Goal: Transaction & Acquisition: Purchase product/service

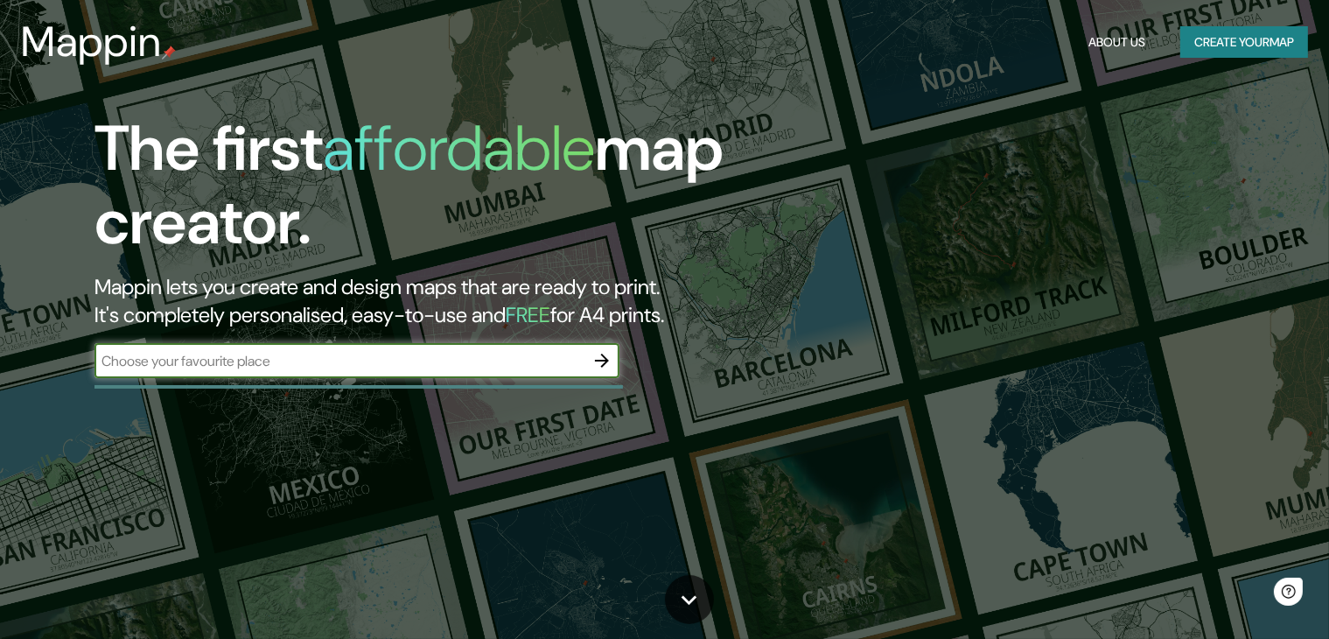
click at [469, 367] on input "text" at bounding box center [339, 361] width 490 height 20
type input "[GEOGRAPHIC_DATA]"
click at [607, 359] on icon "button" at bounding box center [602, 360] width 14 height 14
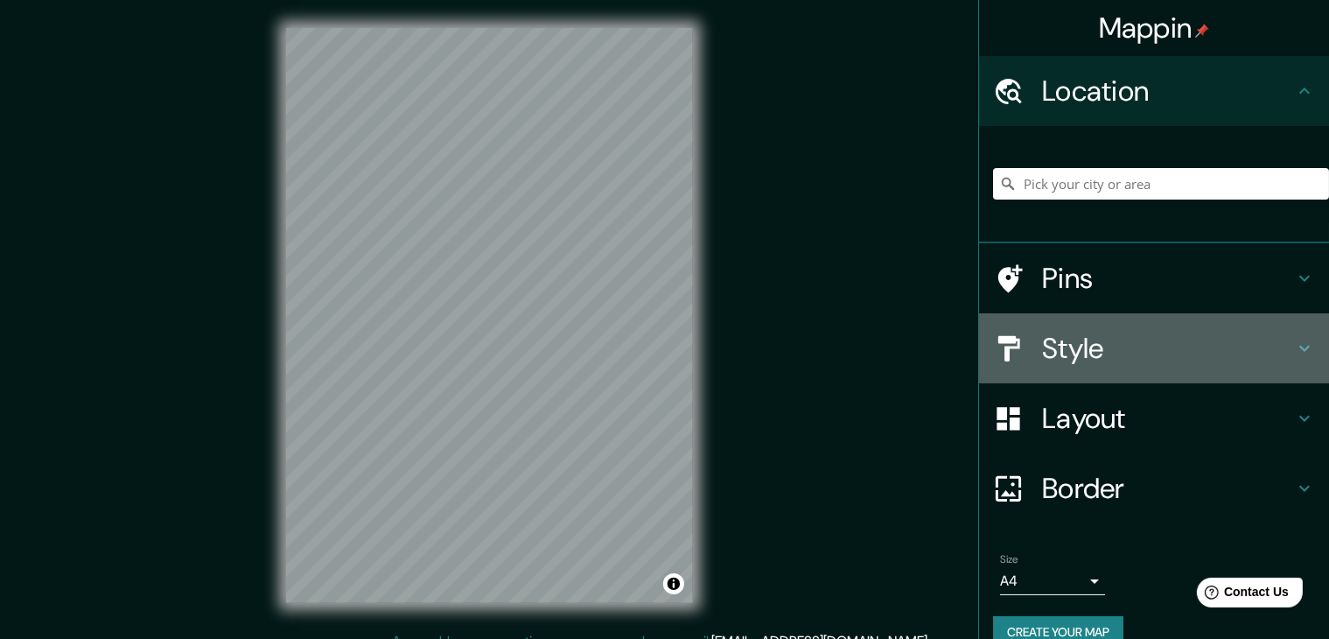
click at [1136, 339] on h4 "Style" at bounding box center [1168, 348] width 252 height 35
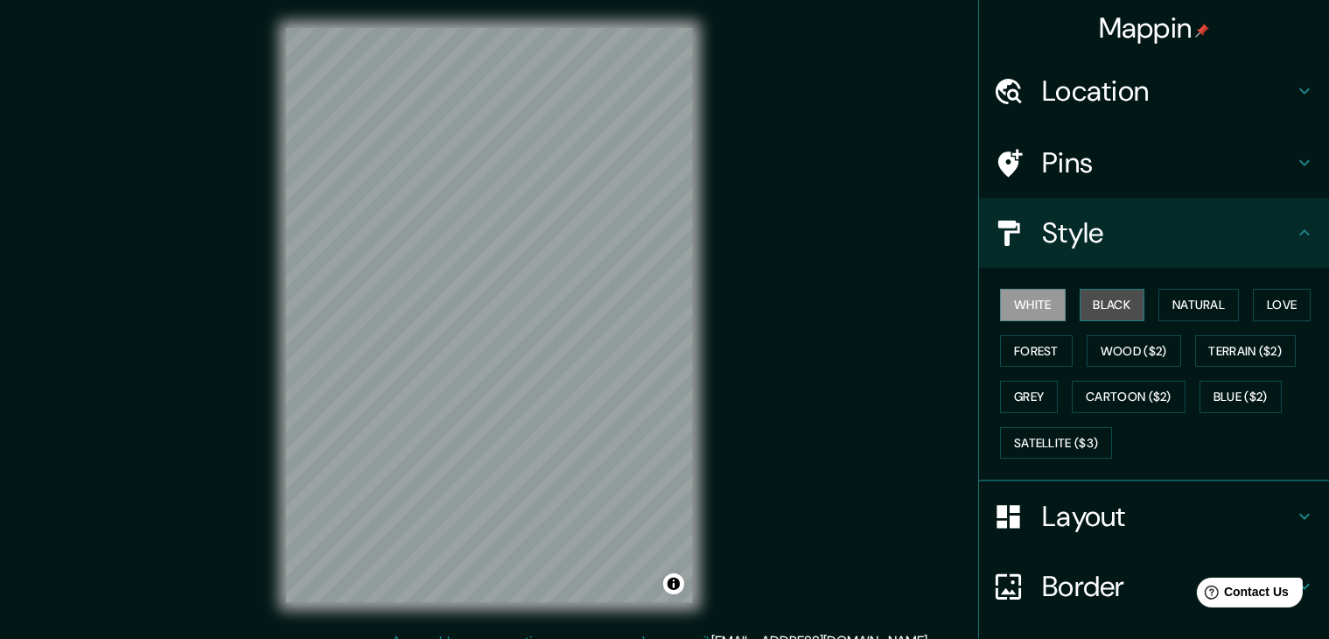
click at [1099, 302] on button "Black" at bounding box center [1113, 305] width 66 height 32
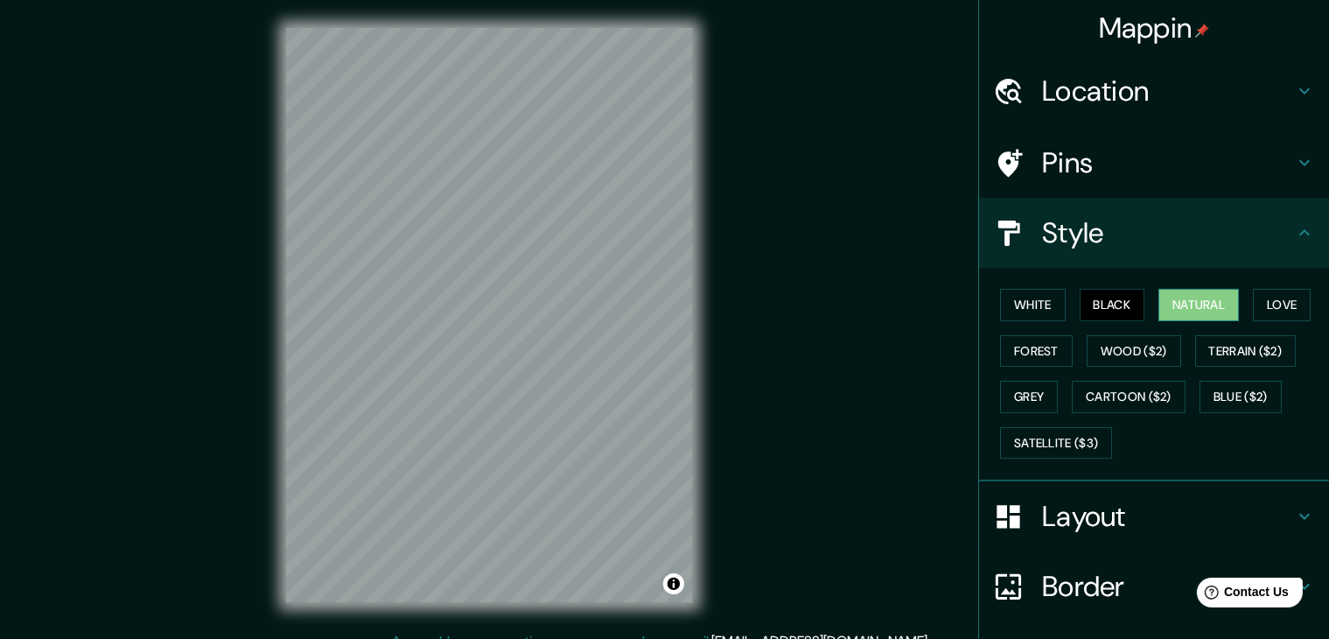
click at [1175, 309] on button "Natural" at bounding box center [1198, 305] width 80 height 32
click at [1259, 297] on button "Love" at bounding box center [1282, 305] width 58 height 32
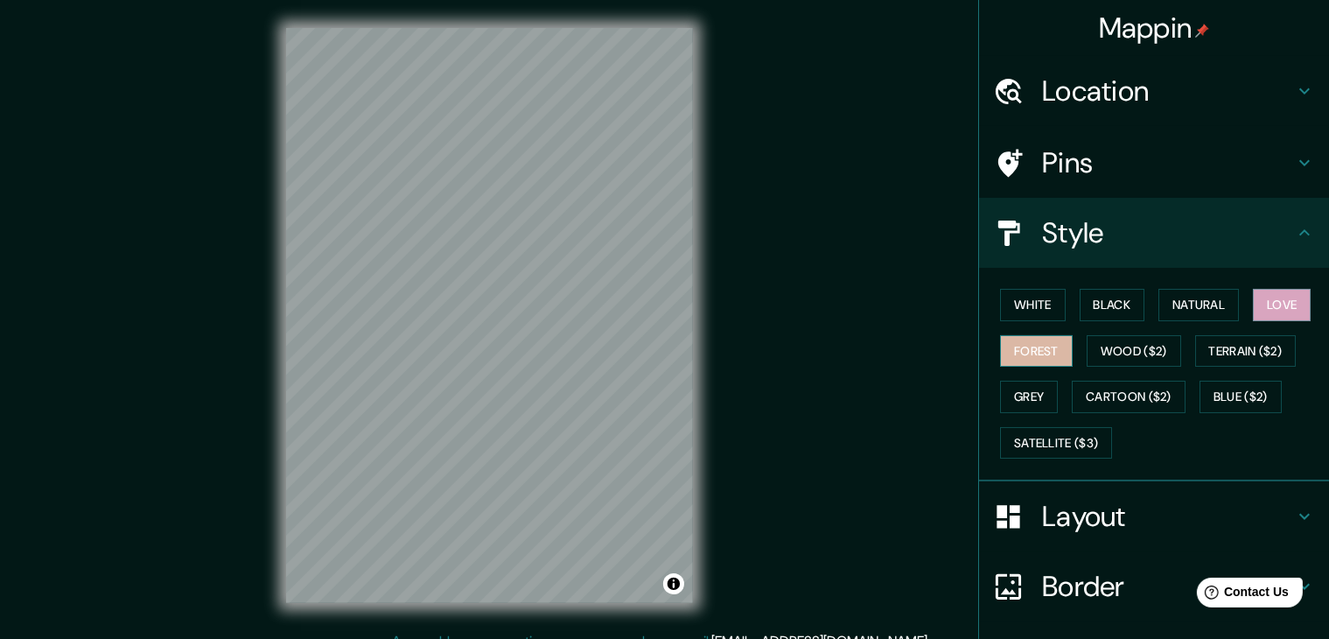
click at [1012, 352] on button "Forest" at bounding box center [1036, 351] width 73 height 32
click at [1109, 364] on button "Wood ($2)" at bounding box center [1134, 351] width 94 height 32
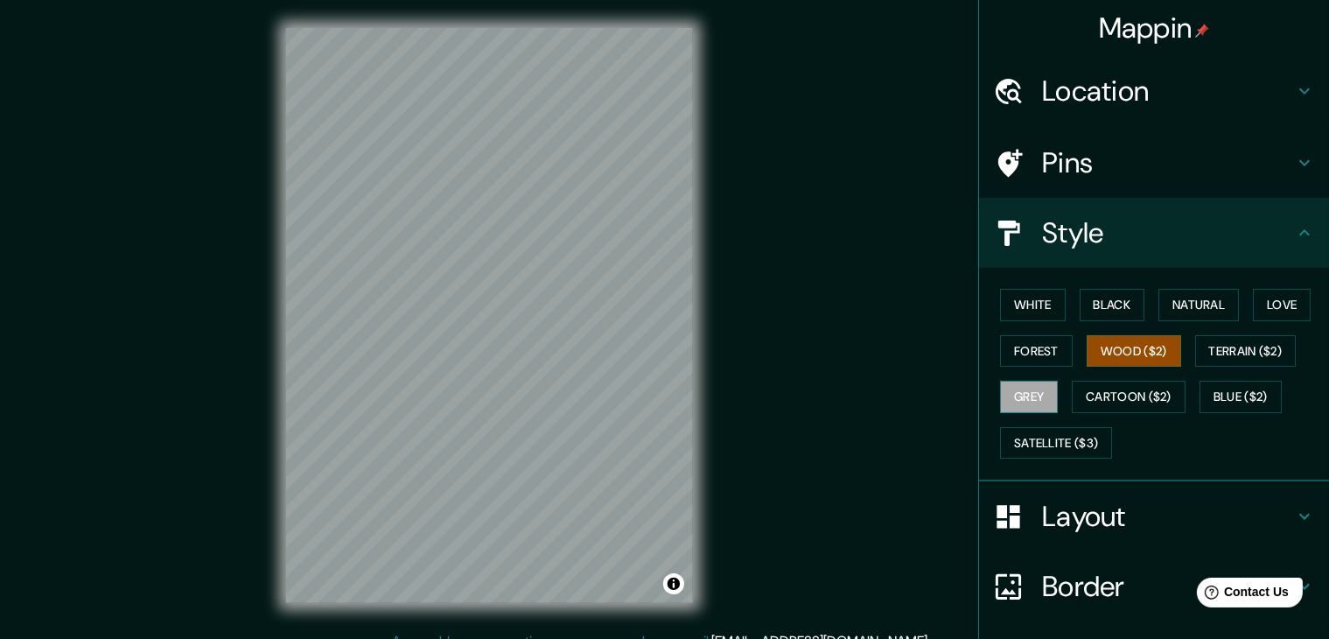
click at [1018, 403] on button "Grey" at bounding box center [1029, 397] width 58 height 32
click at [1260, 313] on button "Love" at bounding box center [1282, 305] width 58 height 32
click at [1172, 514] on h4 "Layout" at bounding box center [1168, 516] width 252 height 35
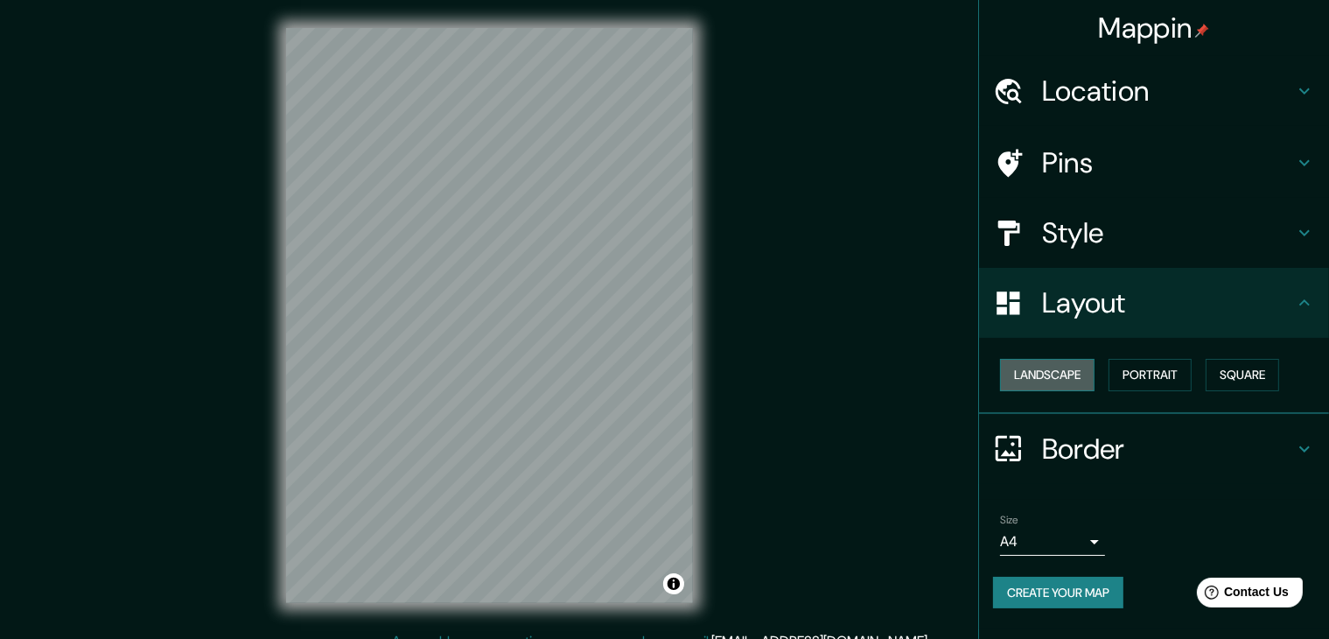
click at [1074, 374] on button "Landscape" at bounding box center [1047, 375] width 94 height 32
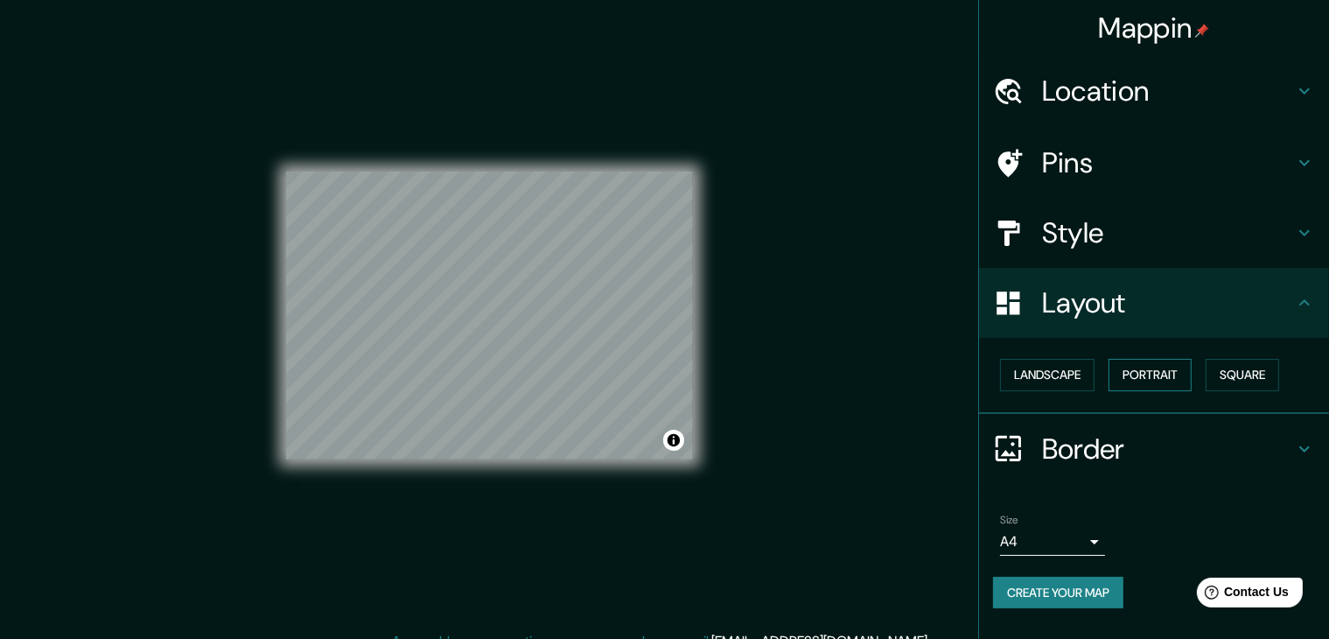
click at [1146, 366] on button "Portrait" at bounding box center [1149, 375] width 83 height 32
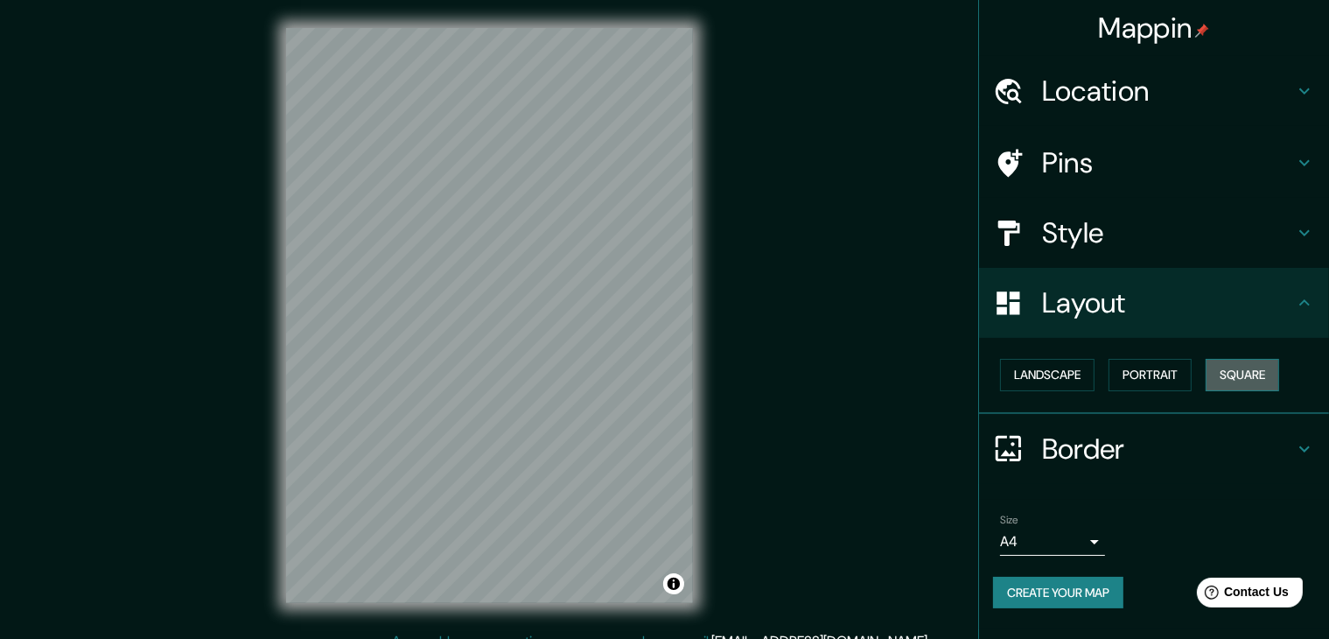
click at [1232, 374] on button "Square" at bounding box center [1242, 375] width 73 height 32
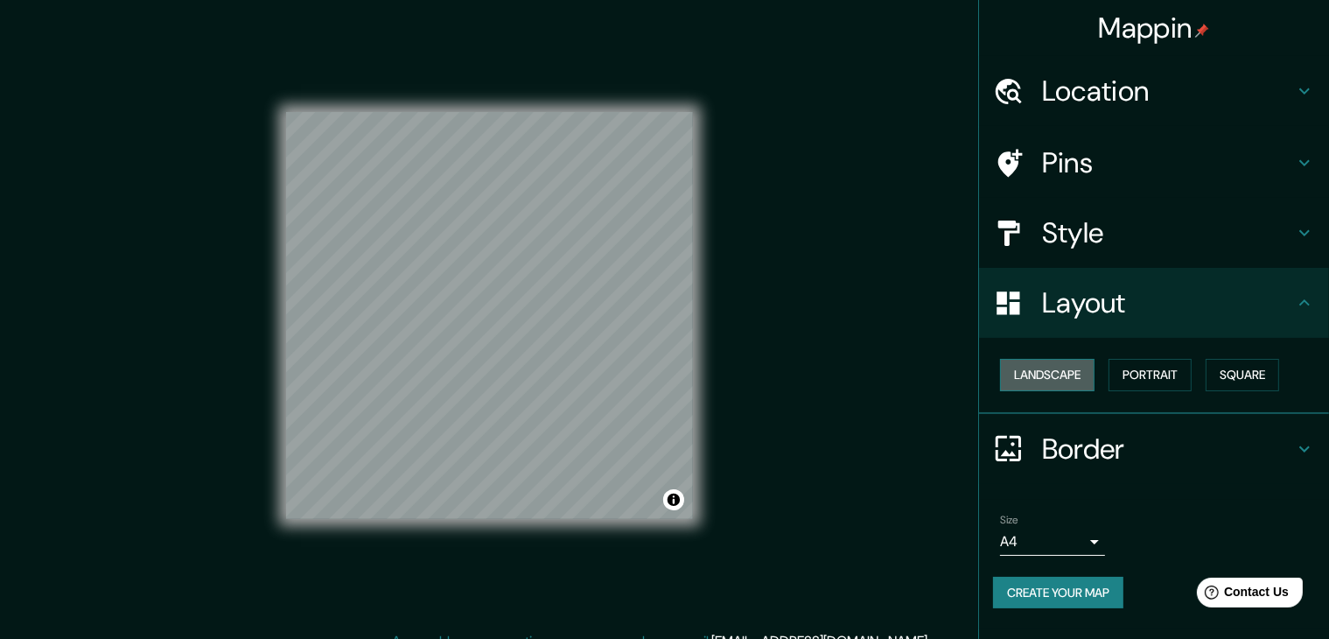
click at [1029, 367] on button "Landscape" at bounding box center [1047, 375] width 94 height 32
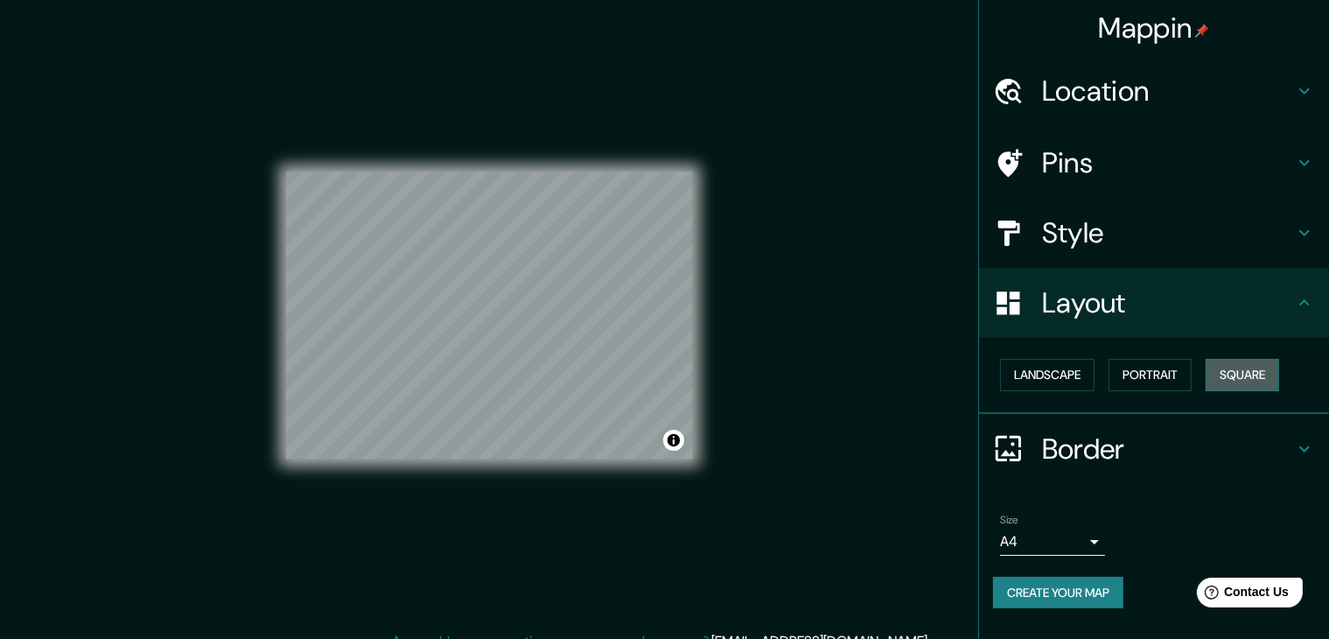
click at [1260, 381] on button "Square" at bounding box center [1242, 375] width 73 height 32
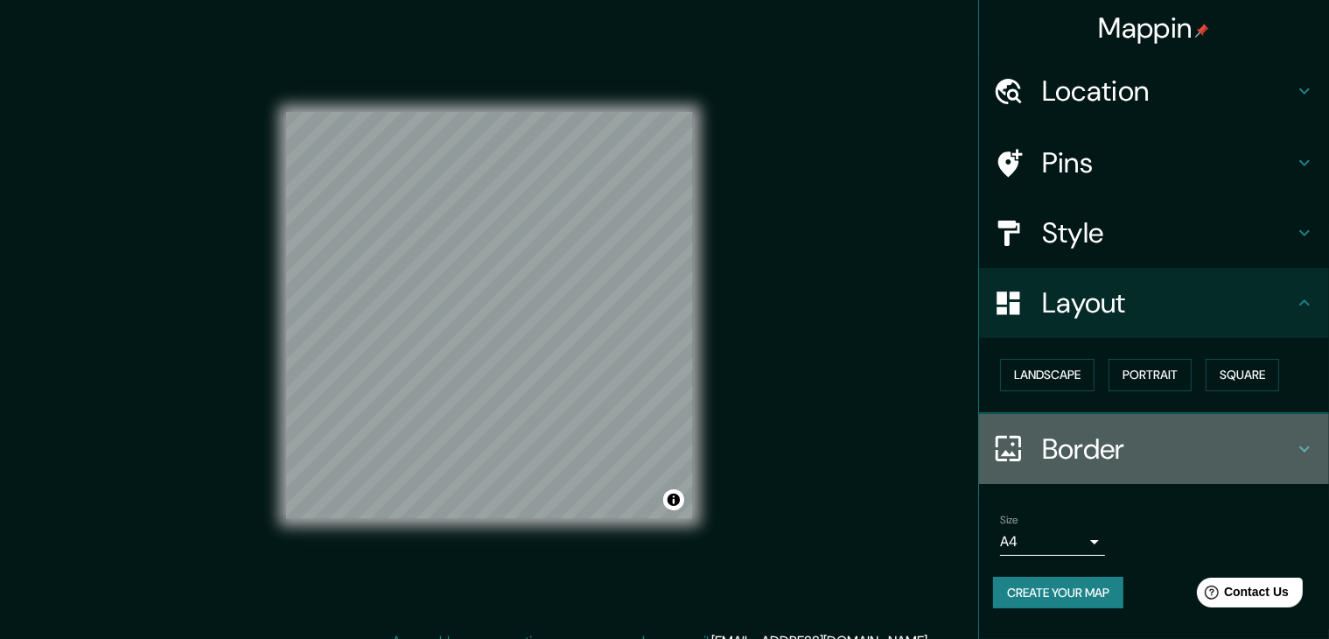
drag, startPoint x: 1220, startPoint y: 424, endPoint x: 1201, endPoint y: 441, distance: 25.4
click at [1220, 424] on div "Border" at bounding box center [1154, 449] width 350 height 70
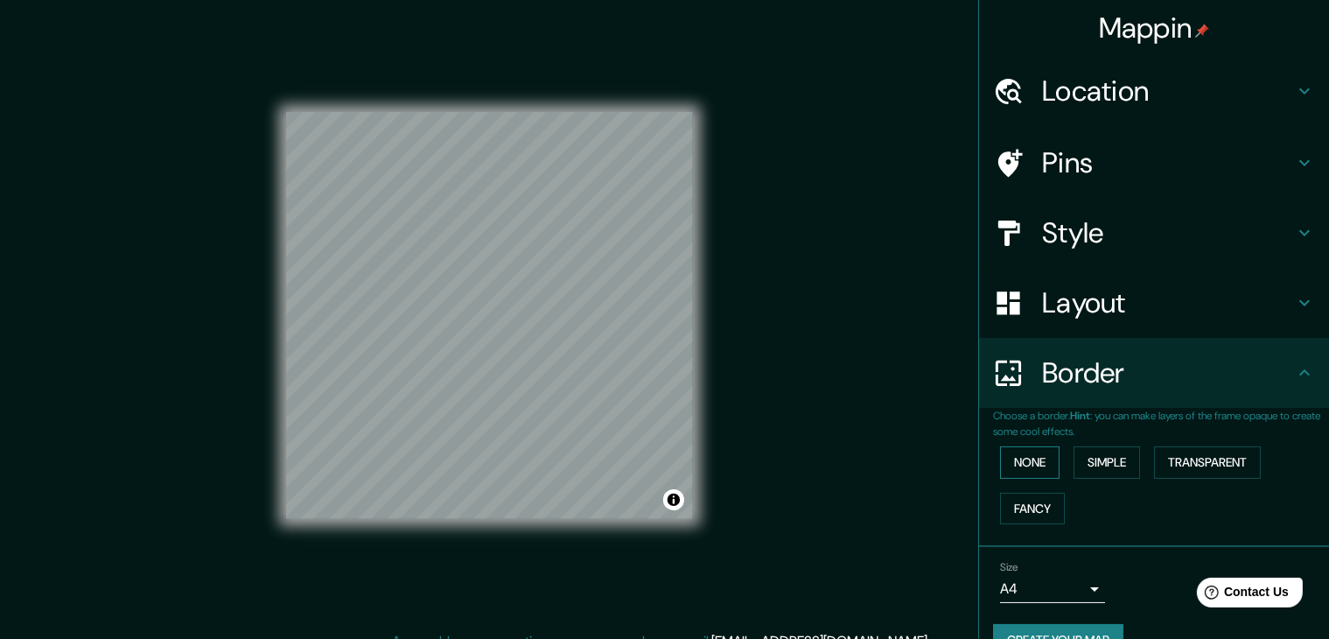
click at [1019, 456] on button "None" at bounding box center [1029, 462] width 59 height 32
click at [1114, 461] on button "Simple" at bounding box center [1106, 462] width 66 height 32
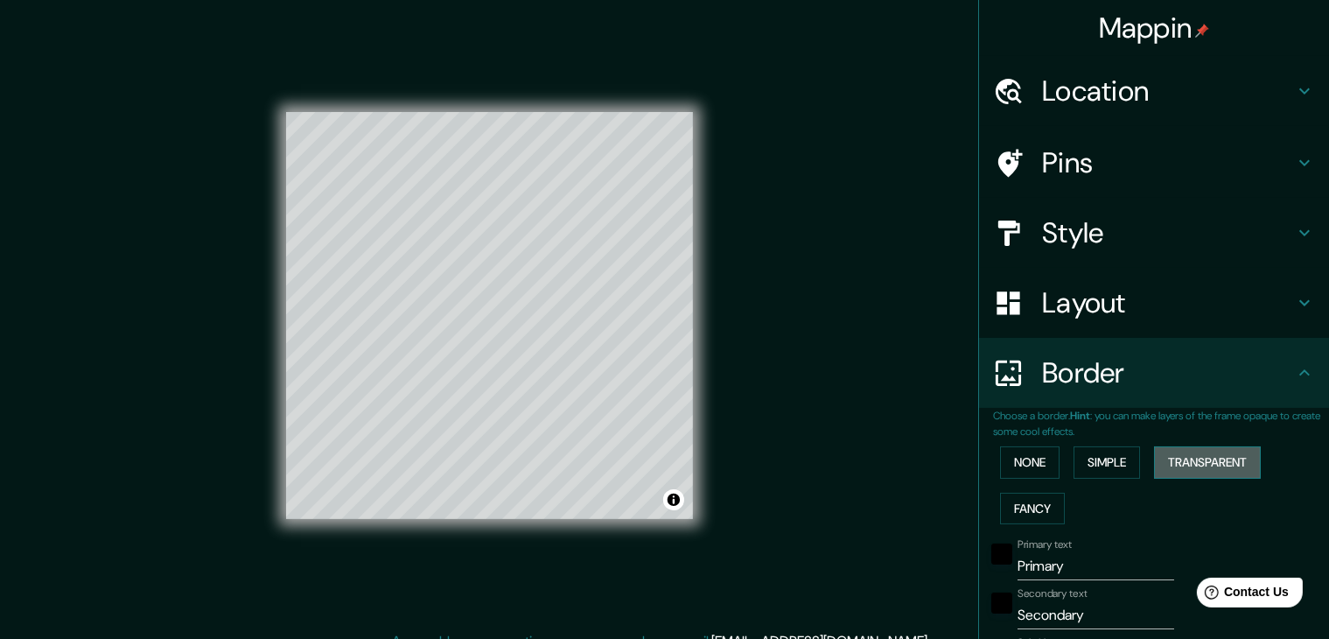
click at [1218, 458] on button "Transparent" at bounding box center [1207, 462] width 107 height 32
click at [1049, 507] on button "Fancy" at bounding box center [1032, 509] width 65 height 32
click at [1048, 507] on button "Fancy" at bounding box center [1032, 509] width 65 height 32
type input "37"
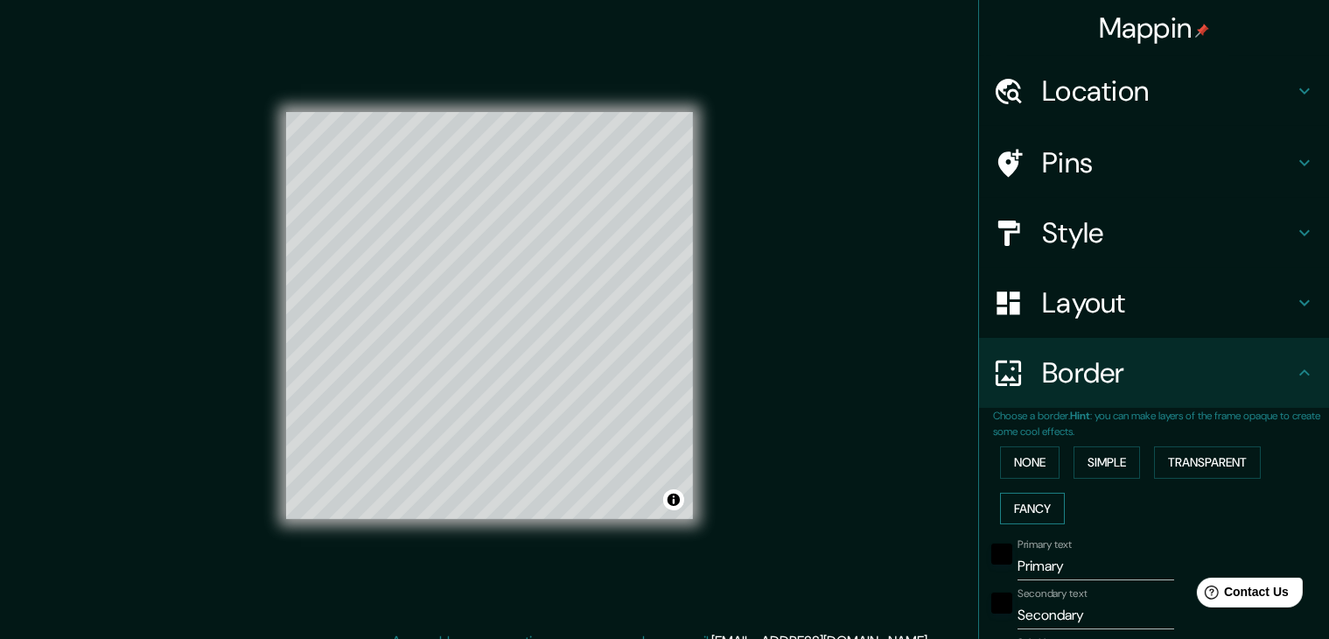
type input "19"
click at [1013, 463] on button "None" at bounding box center [1029, 462] width 59 height 32
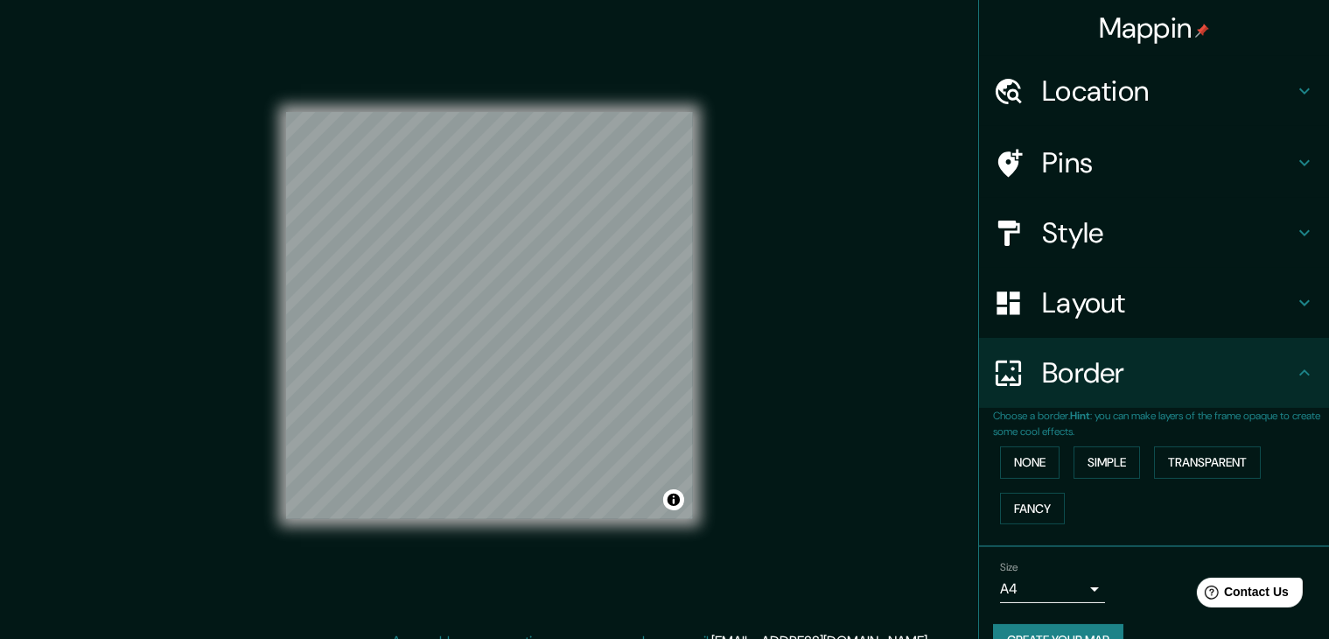
click at [1121, 94] on h4 "Location" at bounding box center [1168, 90] width 252 height 35
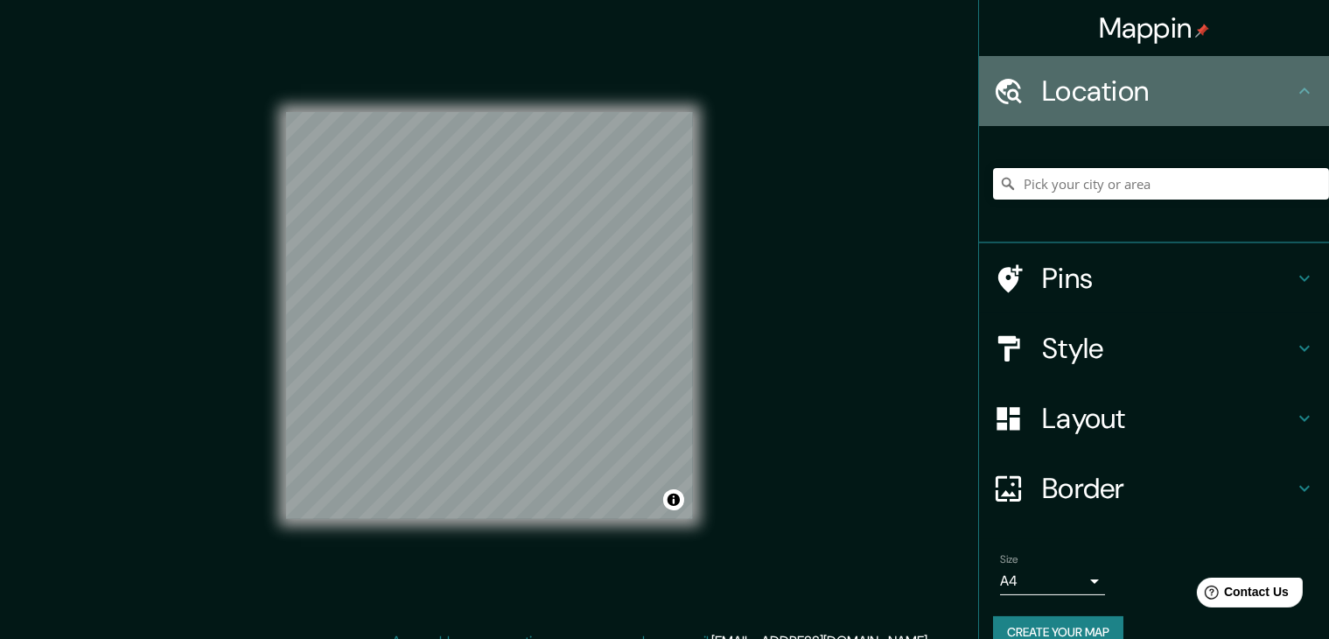
click at [1093, 82] on h4 "Location" at bounding box center [1168, 90] width 252 height 35
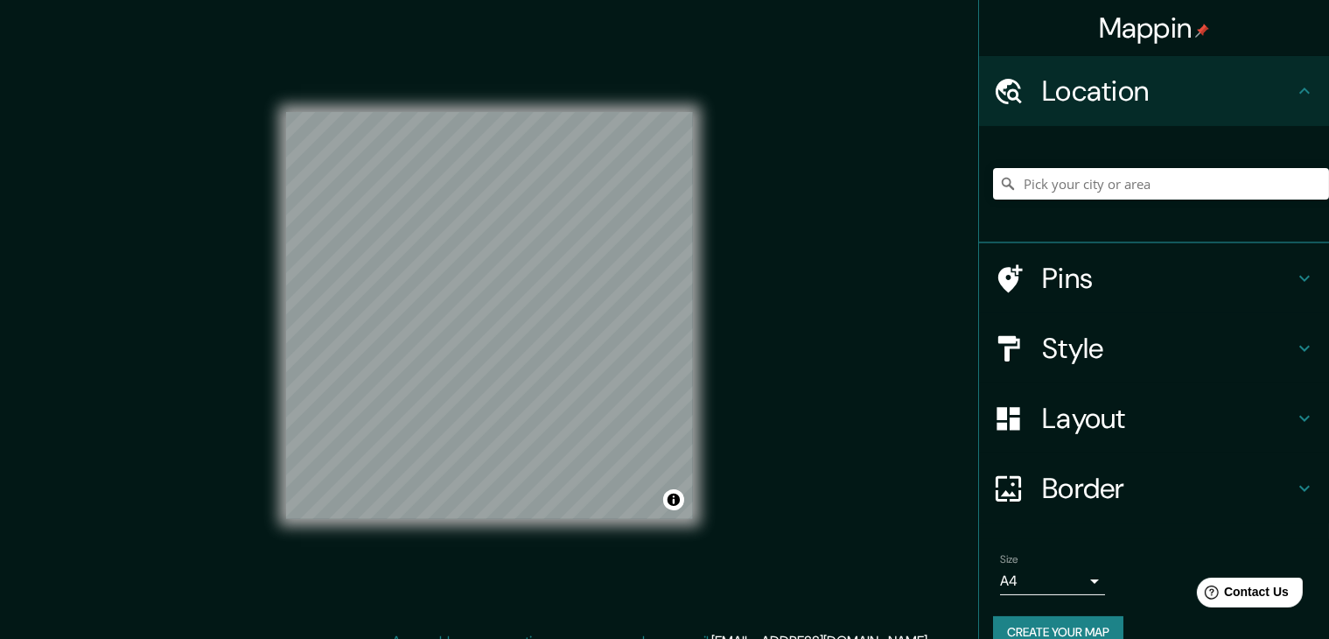
click at [1123, 265] on h4 "Pins" at bounding box center [1168, 278] width 252 height 35
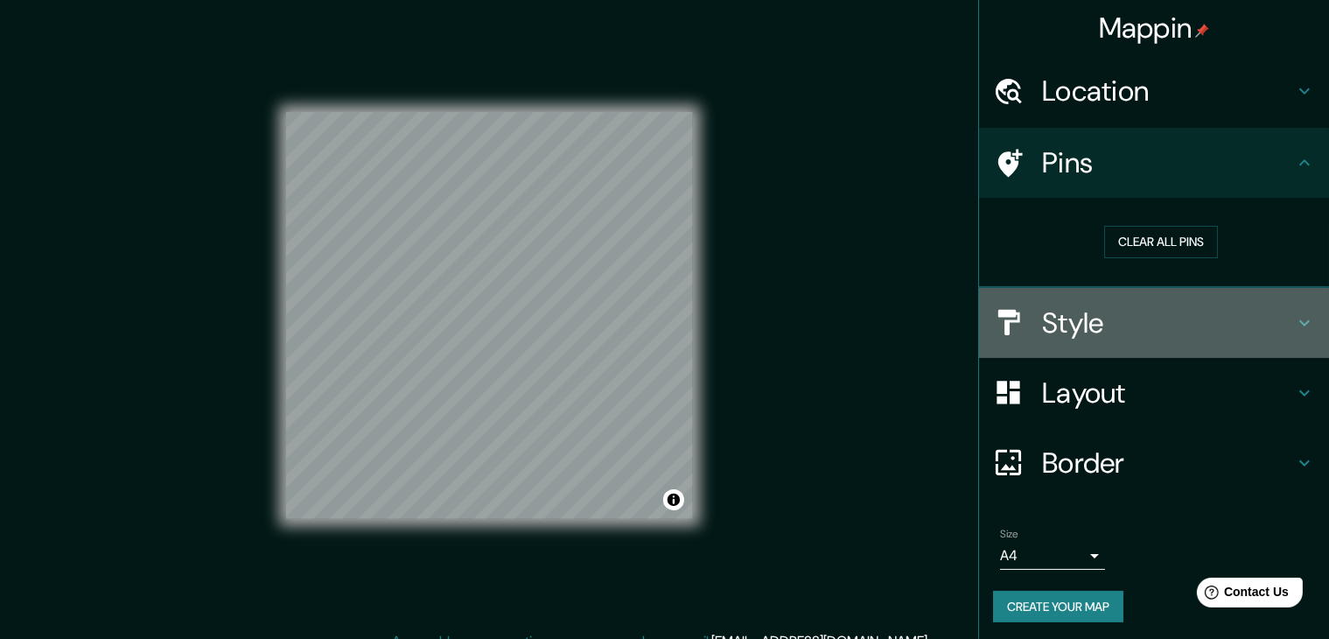
click at [1068, 319] on h4 "Style" at bounding box center [1168, 322] width 252 height 35
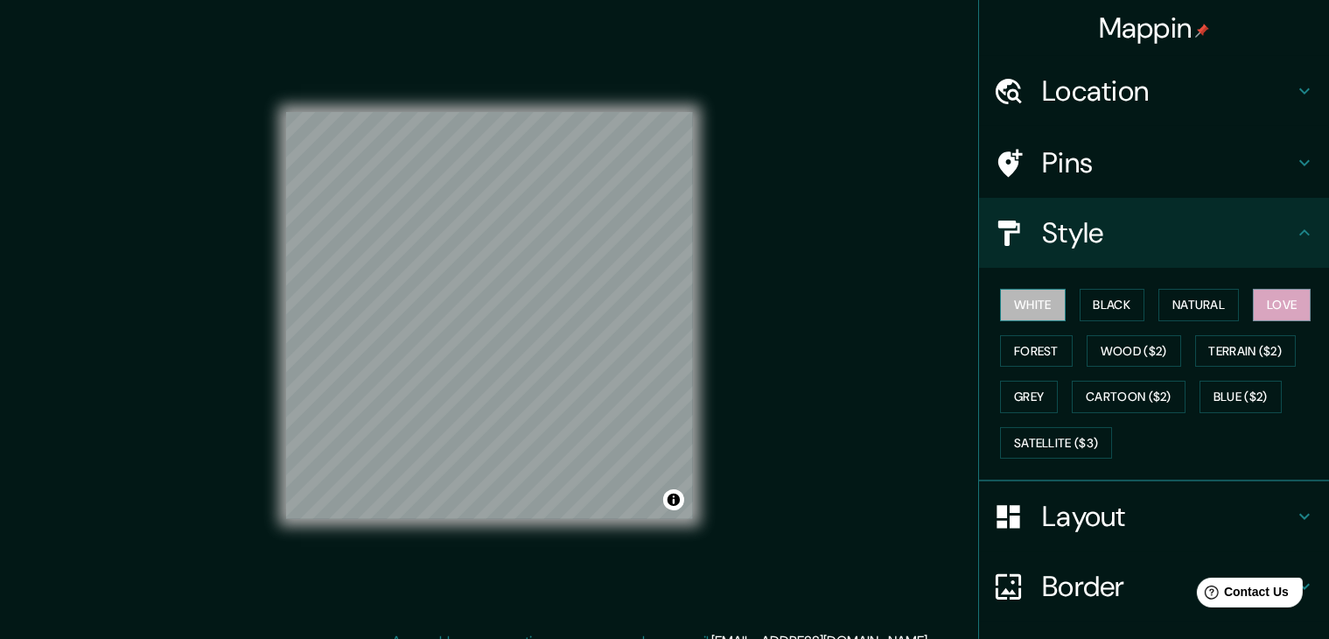
click at [1018, 311] on button "White" at bounding box center [1033, 305] width 66 height 32
click at [1080, 305] on button "Black" at bounding box center [1113, 305] width 66 height 32
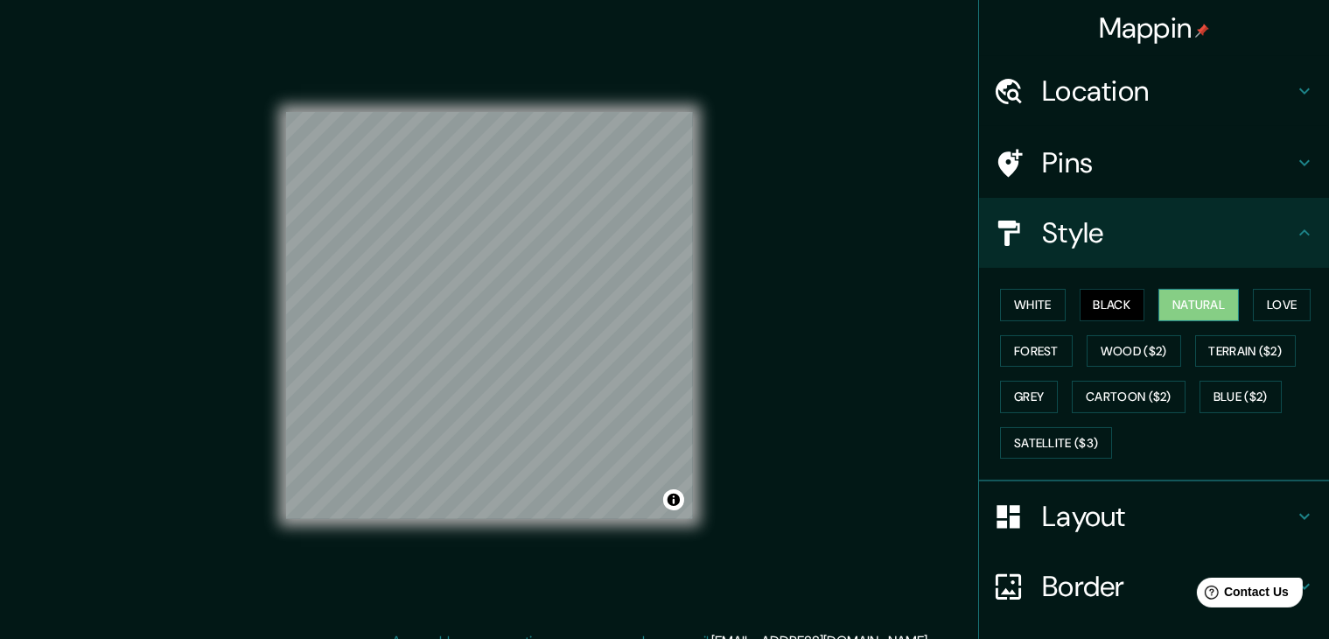
click at [1192, 306] on button "Natural" at bounding box center [1198, 305] width 80 height 32
click at [1001, 286] on div "White Black Natural Love Forest Wood ($2) Terrain ($2) Grey Cartoon ($2) Blue (…" at bounding box center [1161, 374] width 336 height 184
click at [1014, 300] on button "White" at bounding box center [1033, 305] width 66 height 32
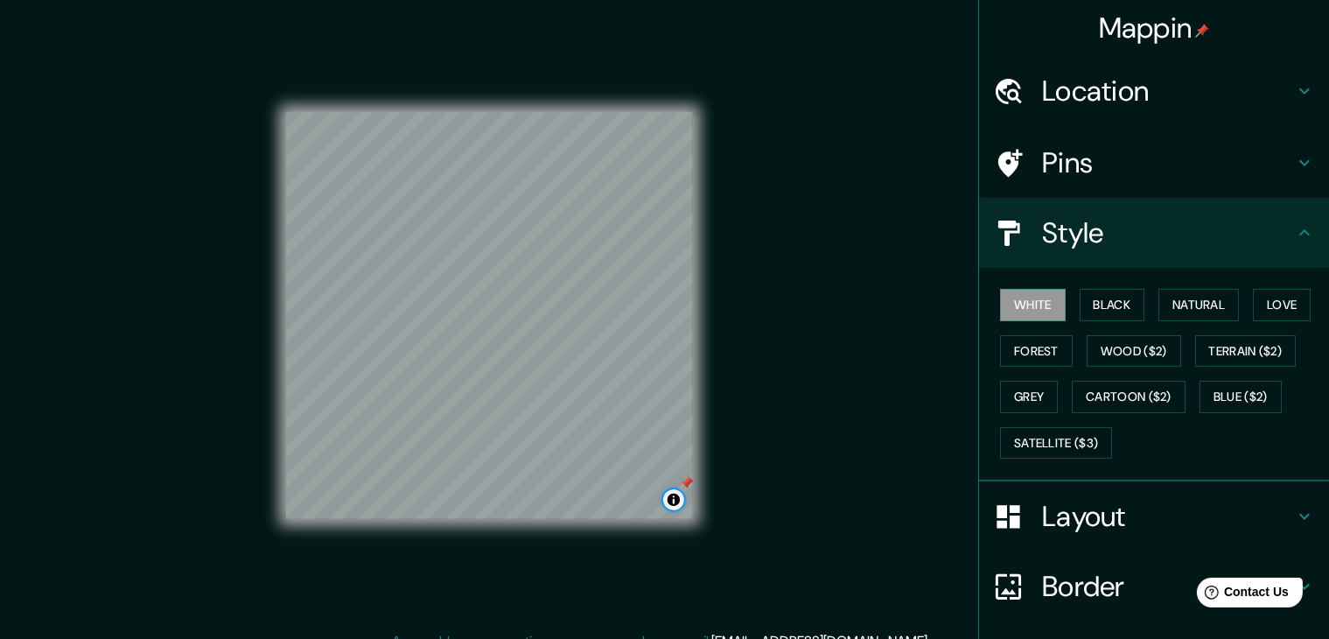
click at [682, 500] on button "Toggle attribution" at bounding box center [673, 499] width 21 height 21
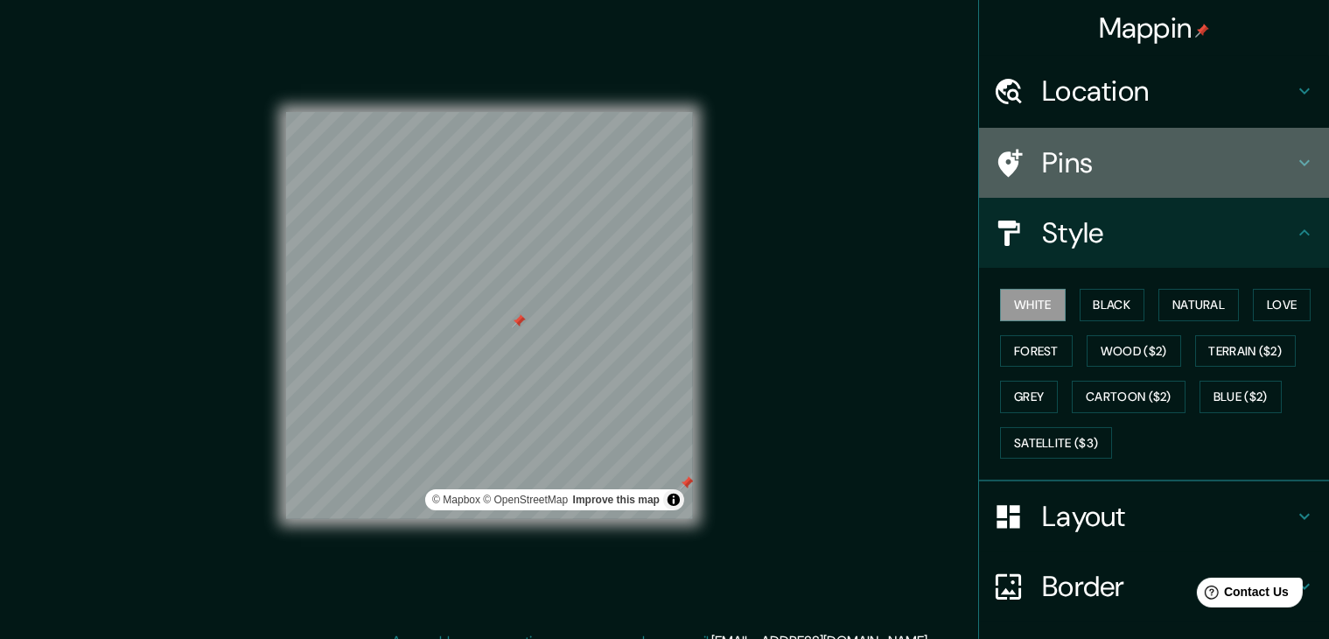
click at [1022, 191] on div "Pins" at bounding box center [1154, 163] width 350 height 70
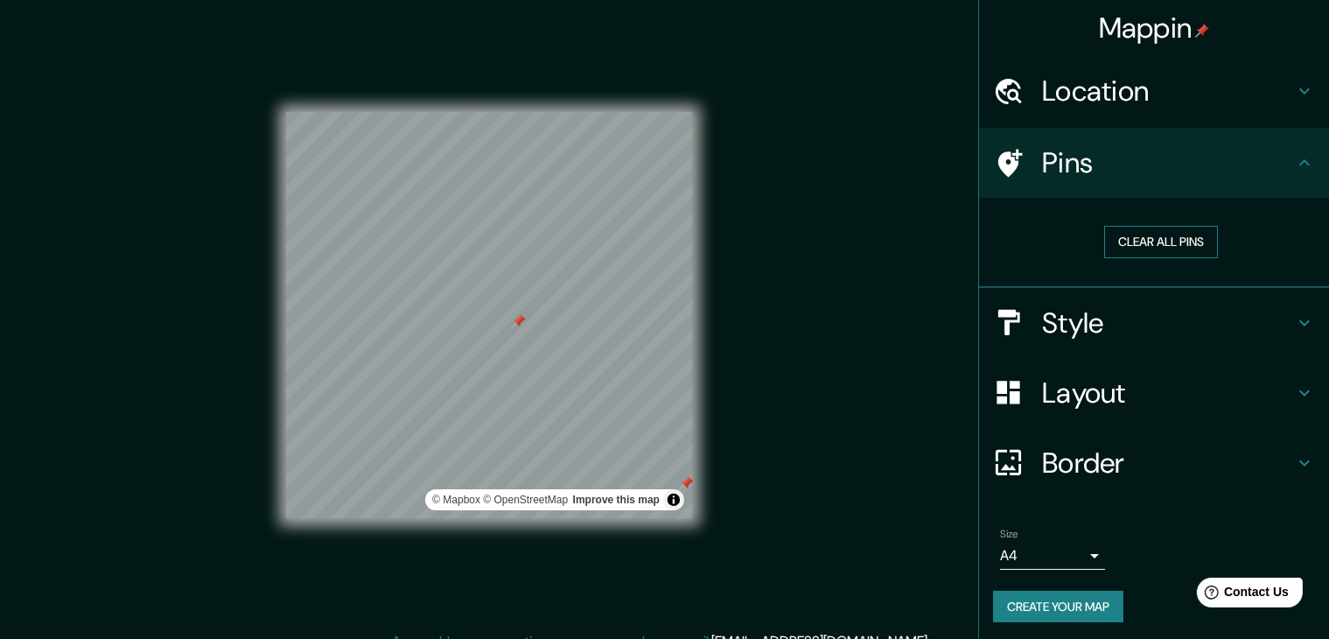
click at [1155, 245] on button "Clear all pins" at bounding box center [1161, 242] width 114 height 32
click at [878, 297] on div "Mappin Location Pins Clear all pins Style Layout Border Choose a border. Hint :…" at bounding box center [664, 329] width 1329 height 659
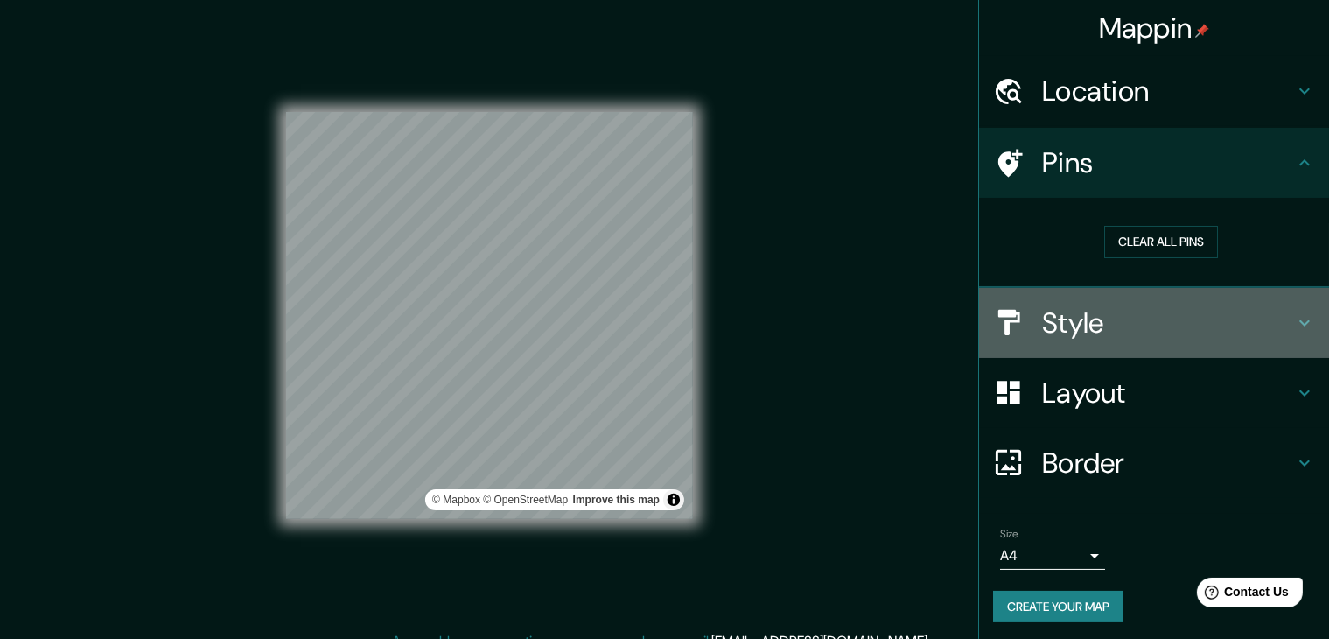
click at [1118, 323] on h4 "Style" at bounding box center [1168, 322] width 252 height 35
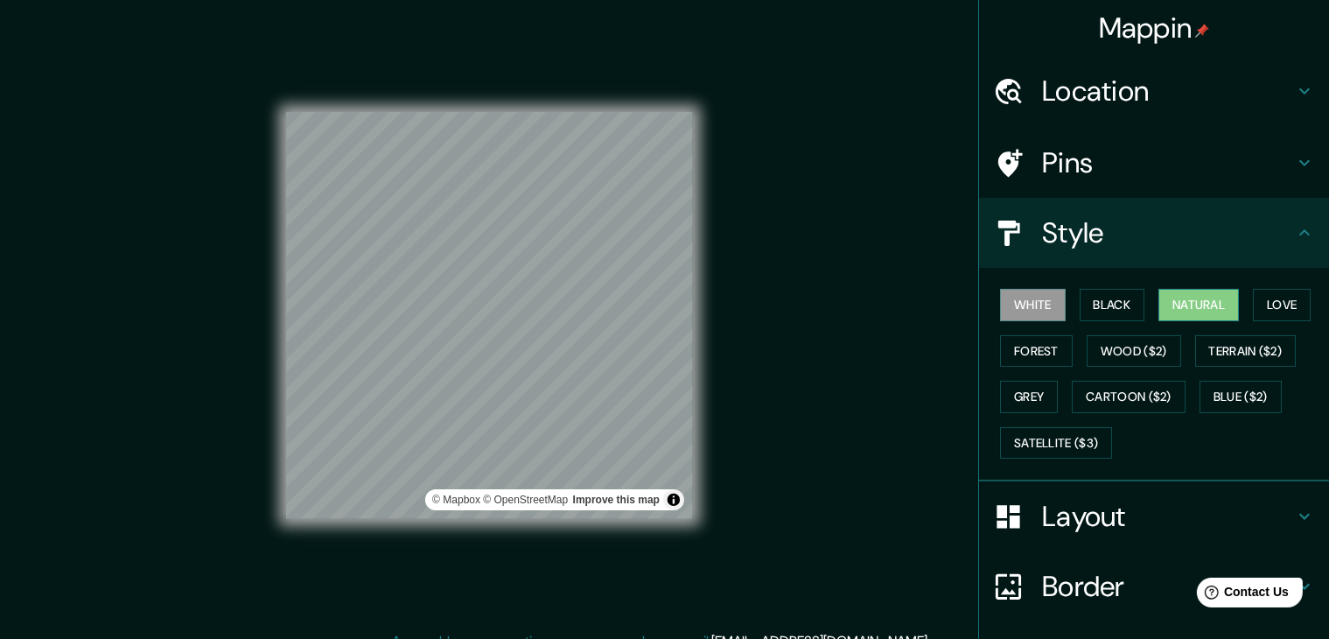
click at [1170, 305] on button "Natural" at bounding box center [1198, 305] width 80 height 32
click at [1025, 393] on button "Grey" at bounding box center [1029, 397] width 58 height 32
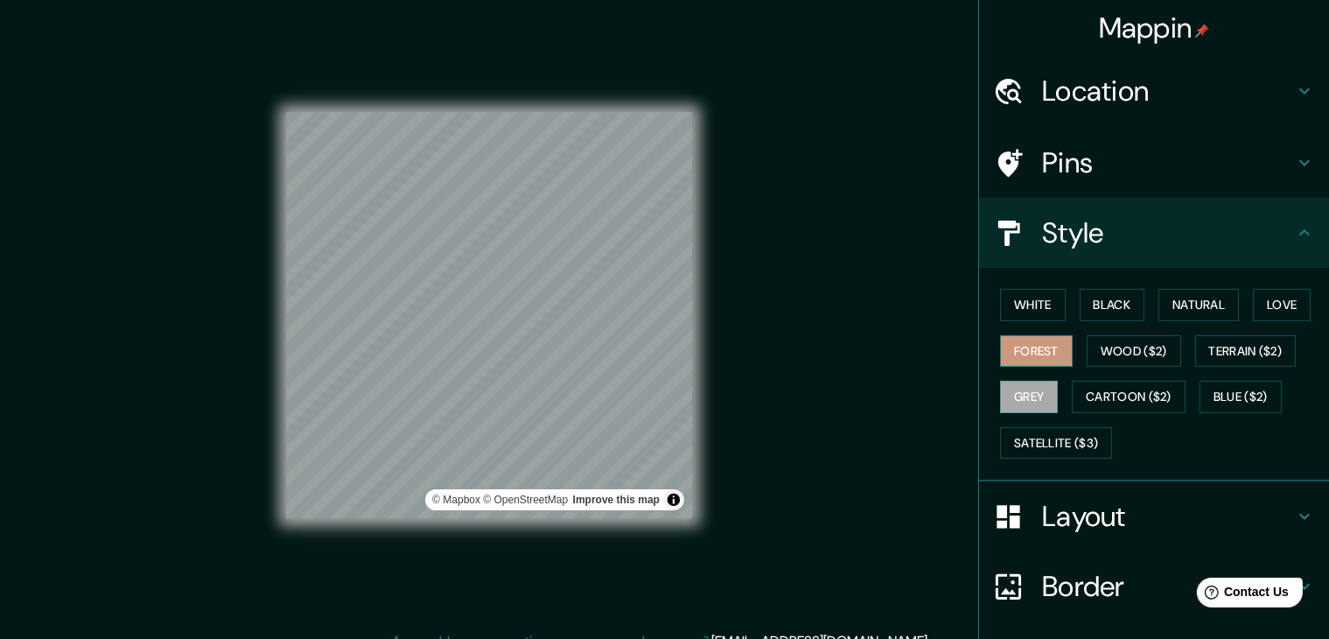
click at [1015, 342] on button "Forest" at bounding box center [1036, 351] width 73 height 32
click at [1064, 435] on button "Satellite ($3)" at bounding box center [1056, 443] width 112 height 32
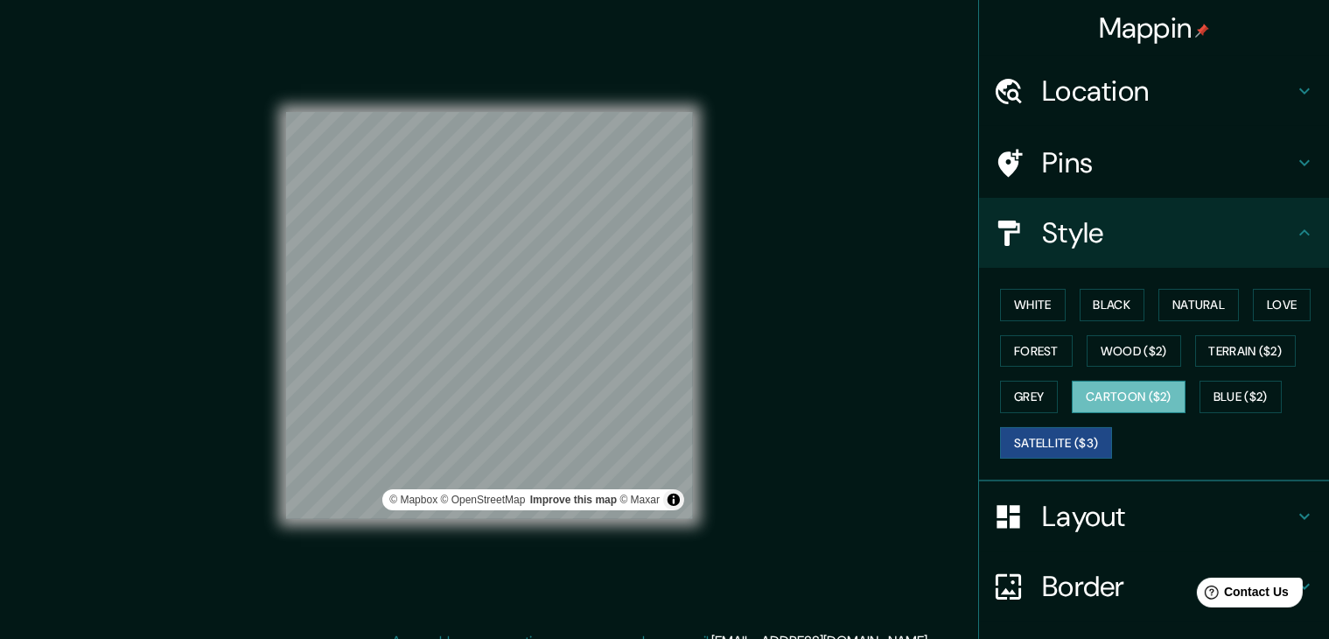
click at [1138, 388] on button "Cartoon ($2)" at bounding box center [1129, 397] width 114 height 32
click at [1247, 391] on button "Blue ($2)" at bounding box center [1240, 397] width 82 height 32
click at [1111, 395] on button "Cartoon ($2)" at bounding box center [1129, 397] width 114 height 32
click at [1000, 387] on button "Grey" at bounding box center [1029, 397] width 58 height 32
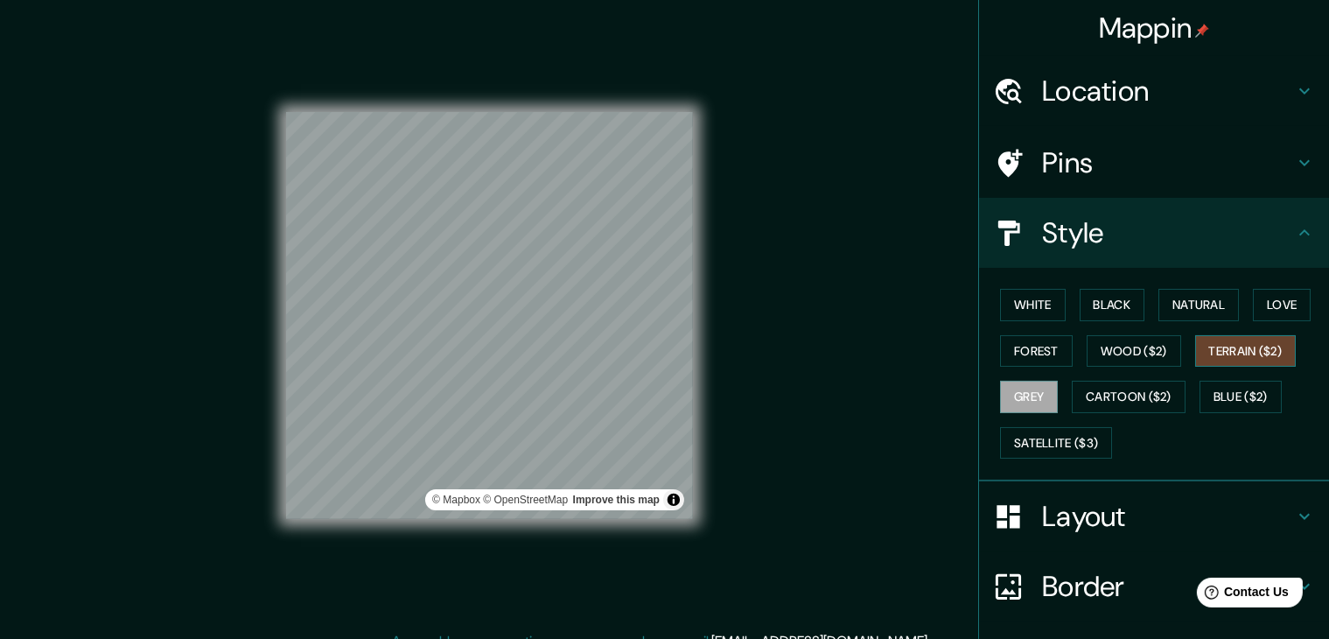
click at [1242, 358] on button "Terrain ($2)" at bounding box center [1245, 351] width 101 height 32
click at [1128, 353] on button "Wood ($2)" at bounding box center [1134, 351] width 94 height 32
click at [1028, 394] on button "Grey" at bounding box center [1029, 397] width 58 height 32
